Goal: Information Seeking & Learning: Learn about a topic

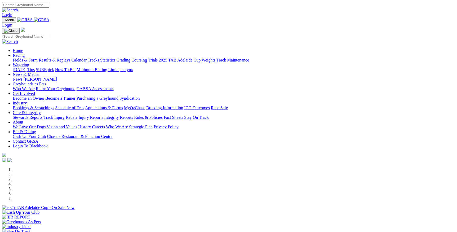
click at [49, 6] on input "Search" at bounding box center [25, 5] width 47 height 6
type input "no fines"
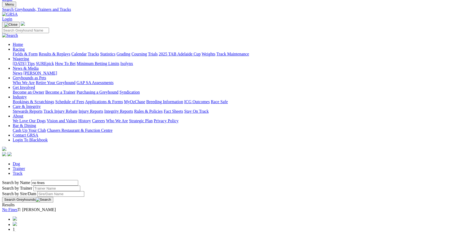
scroll to position [24, 0]
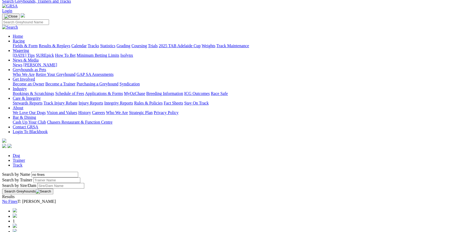
click at [17, 199] on link "No Fines" at bounding box center [9, 201] width 15 height 5
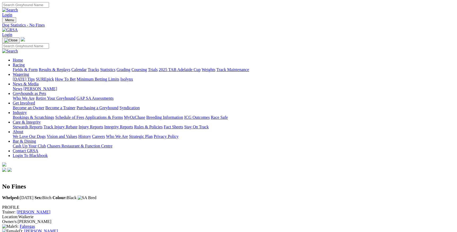
click at [25, 63] on link "Racing" at bounding box center [19, 65] width 12 height 5
click at [87, 67] on link "Calendar" at bounding box center [78, 69] width 15 height 5
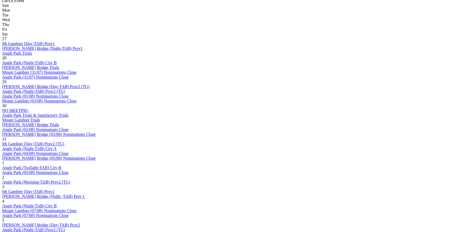
scroll to position [265, 0]
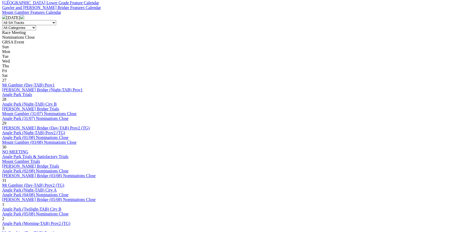
scroll to position [217, 0]
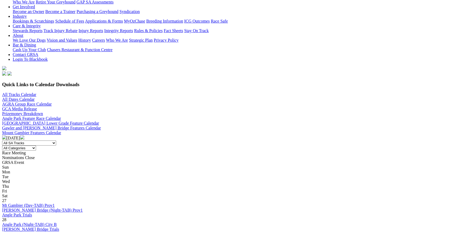
scroll to position [169, 0]
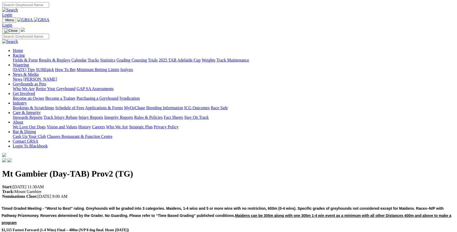
click at [223, 204] on h2 "Timed Graded Meeting - “Worst to Best” rating. Greyhounds will be graded into 3…" at bounding box center [229, 218] width 454 height 29
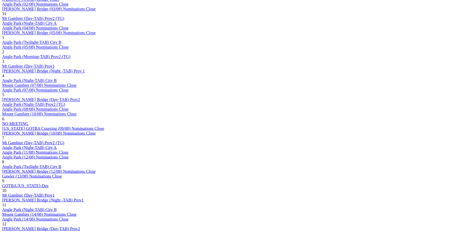
scroll to position [385, 0]
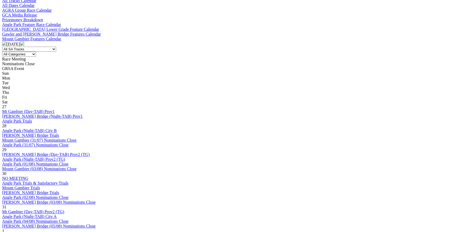
scroll to position [265, 0]
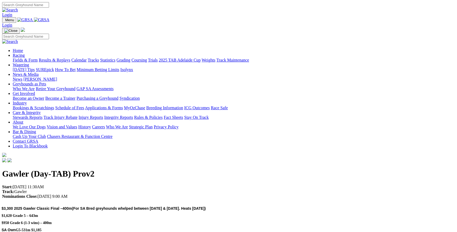
click at [49, 6] on input "Search" at bounding box center [25, 5] width 47 height 6
type input "no fines"
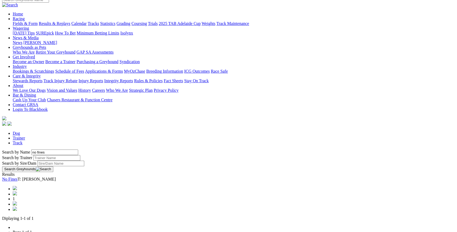
scroll to position [48, 0]
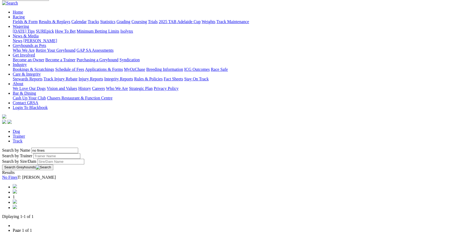
click at [17, 175] on link "No Fines" at bounding box center [9, 177] width 15 height 5
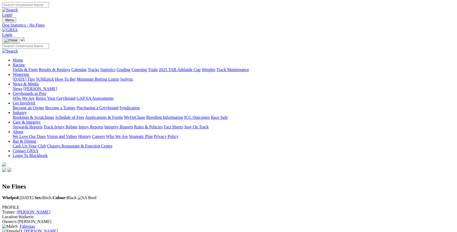
click at [25, 63] on link "Racing" at bounding box center [19, 65] width 12 height 5
click at [31, 67] on link "Fields & Form" at bounding box center [25, 69] width 25 height 5
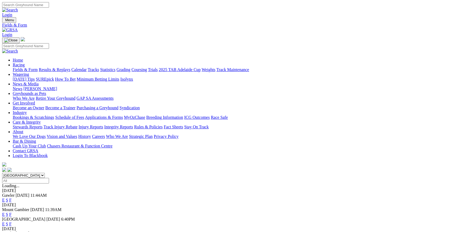
click at [12, 198] on link "F" at bounding box center [10, 200] width 2 height 5
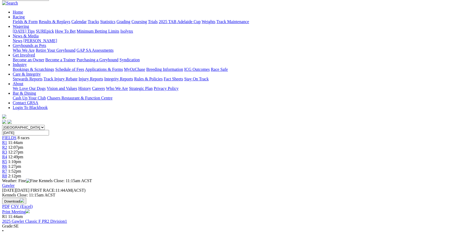
scroll to position [72, 0]
